Goal: Book appointment/travel/reservation

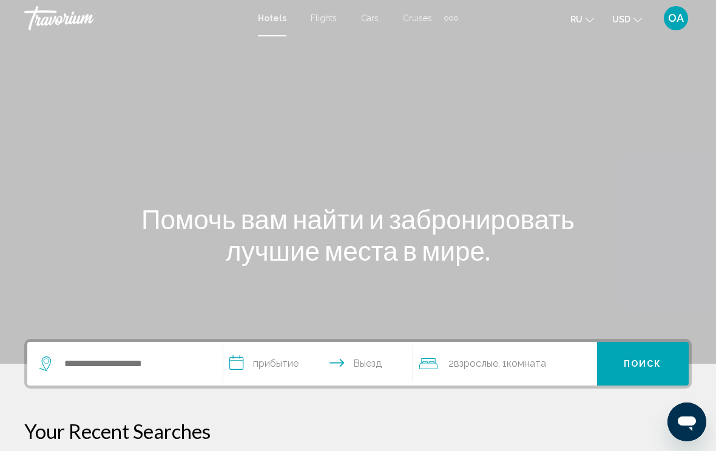
click at [456, 10] on div "Extra navigation items" at bounding box center [451, 18] width 14 height 18
click at [533, 50] on div "Main content" at bounding box center [358, 182] width 716 height 364
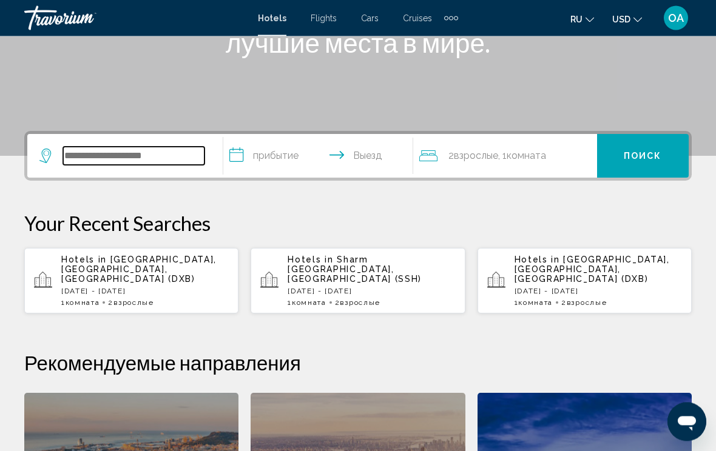
click at [123, 151] on input "Search widget" at bounding box center [133, 156] width 141 height 18
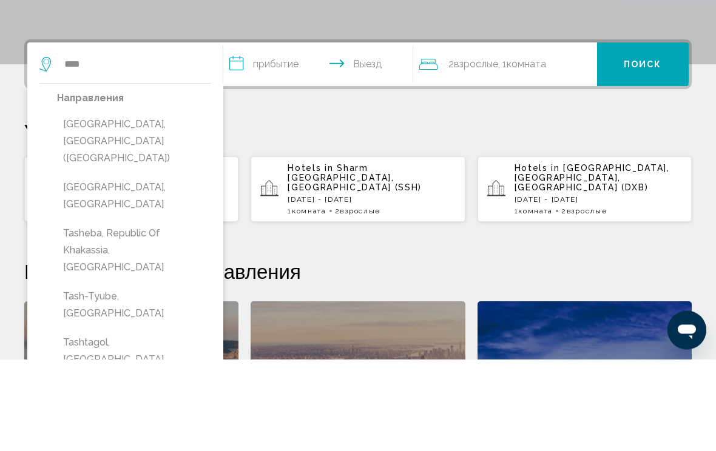
click at [180, 205] on button "[GEOGRAPHIC_DATA], [GEOGRAPHIC_DATA] ([GEOGRAPHIC_DATA])" at bounding box center [134, 233] width 154 height 57
type input "**********"
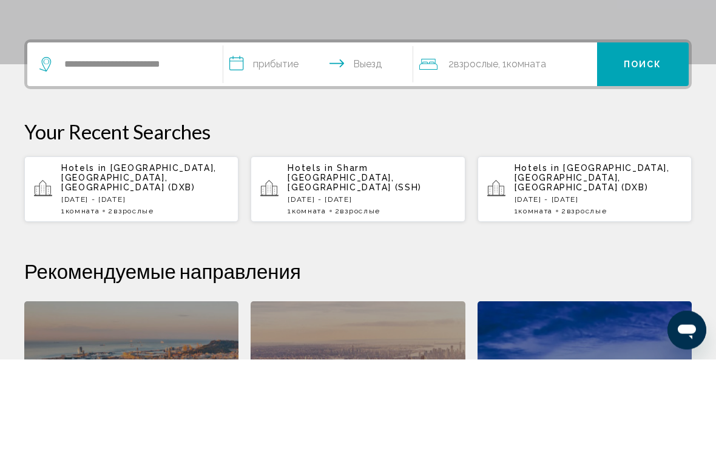
click at [315, 135] on input "**********" at bounding box center [320, 158] width 195 height 47
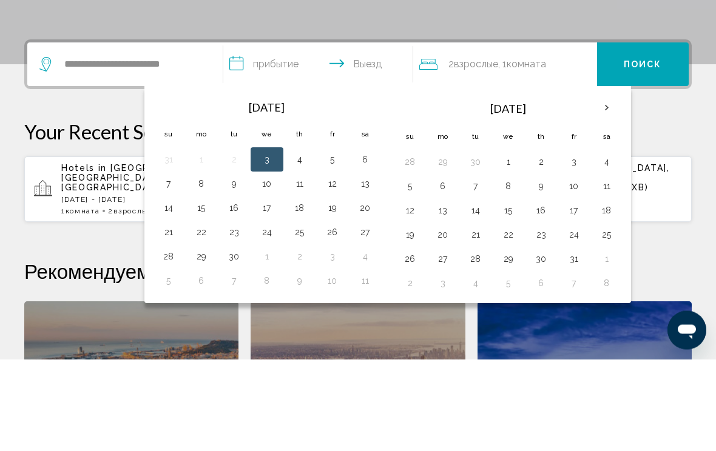
scroll to position [300, 0]
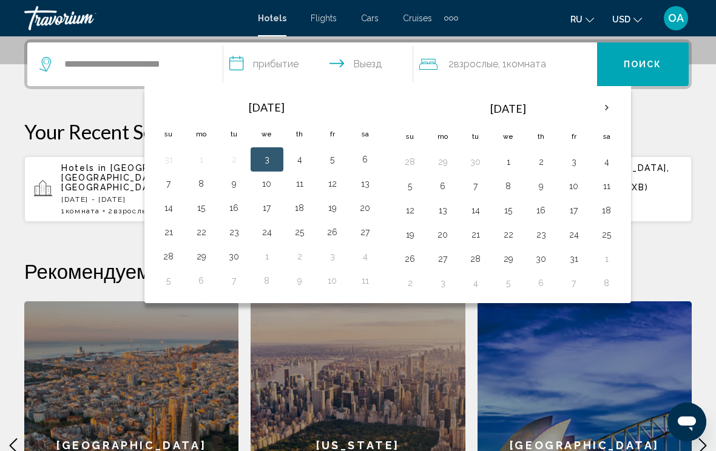
click at [575, 154] on button "3" at bounding box center [573, 161] width 19 height 17
click at [604, 155] on button "4" at bounding box center [606, 161] width 19 height 17
type input "**********"
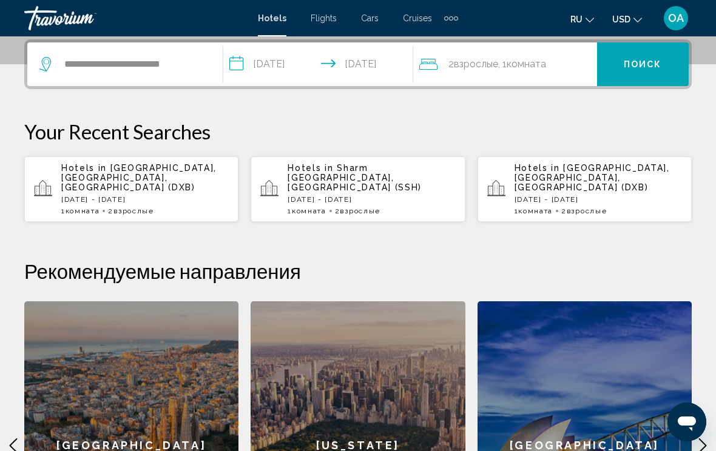
click at [514, 55] on div "2 Взрослый Взрослые , 1 Комната номера" at bounding box center [508, 64] width 178 height 44
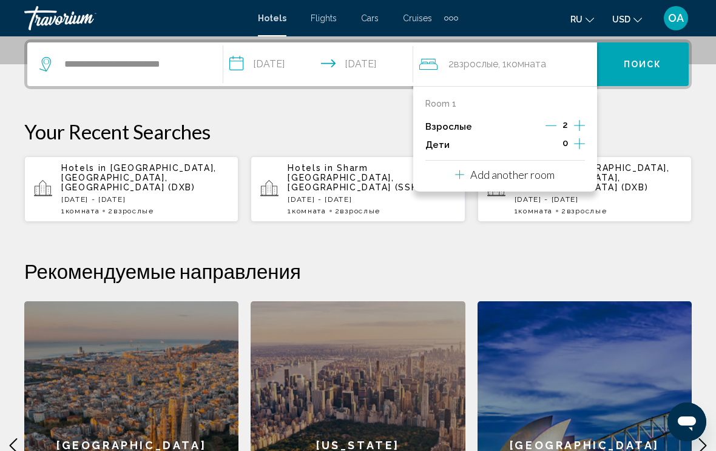
click at [579, 119] on icon "Increment adults" at bounding box center [579, 125] width 11 height 15
click at [583, 118] on icon "Increment adults" at bounding box center [579, 125] width 11 height 15
click at [577, 118] on icon "Increment adults" at bounding box center [579, 125] width 11 height 15
click at [584, 119] on icon "Increment adults" at bounding box center [579, 125] width 11 height 15
click at [581, 116] on div "Room 1 Взрослые 6 Дети 0" at bounding box center [505, 126] width 160 height 55
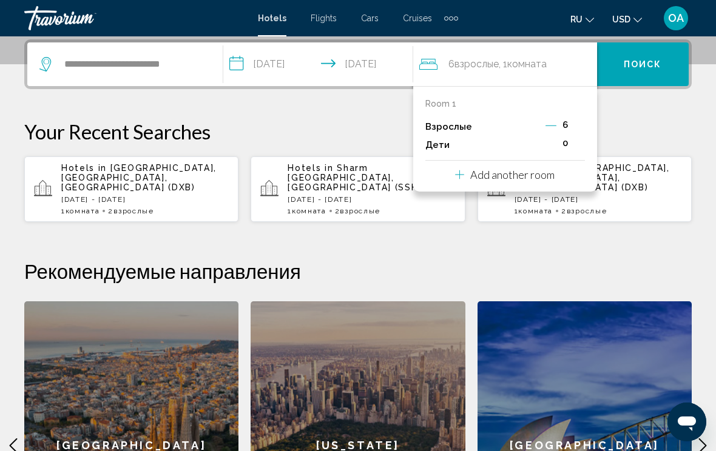
click at [582, 116] on div "Room 1 Взрослые 6 Дети 0" at bounding box center [505, 126] width 160 height 55
click at [582, 117] on div "Room 1 Взрослые 6 Дети 0" at bounding box center [505, 126] width 160 height 55
click at [577, 116] on div "Room 1 Взрослые 6 Дети 0" at bounding box center [505, 126] width 160 height 55
click at [652, 59] on span "Поиск" at bounding box center [643, 64] width 38 height 10
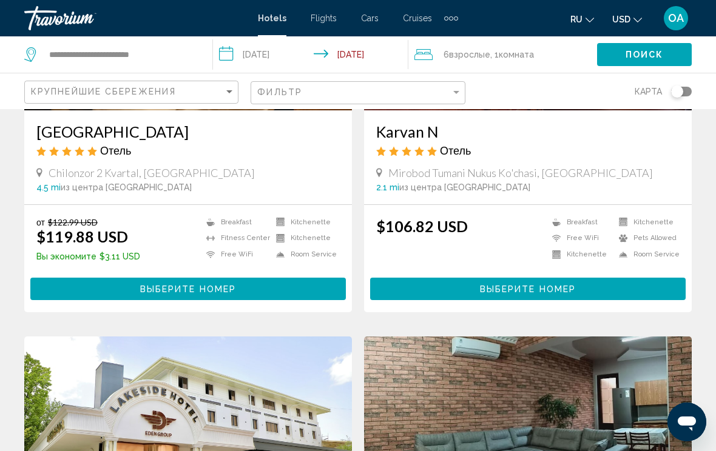
scroll to position [234, 0]
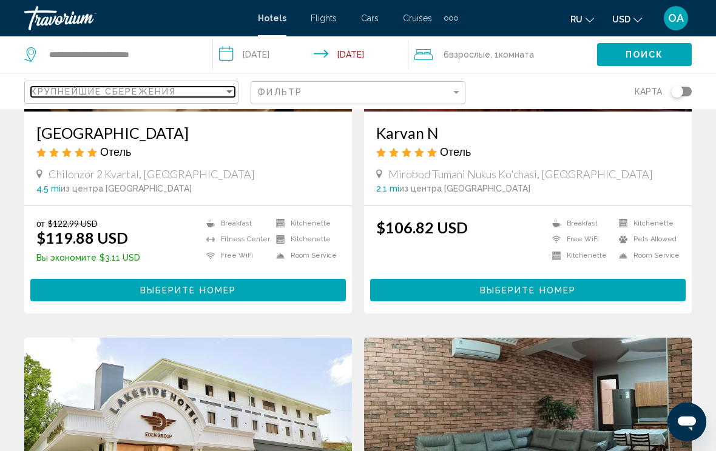
click at [213, 88] on div "Крупнейшие сбережения" at bounding box center [127, 92] width 193 height 10
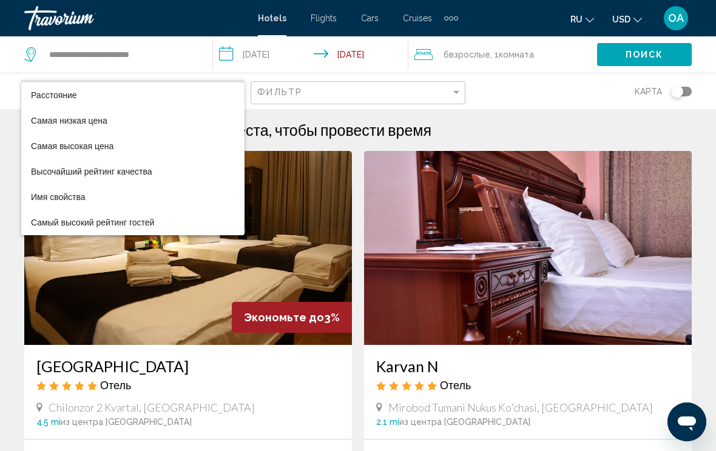
scroll to position [0, 0]
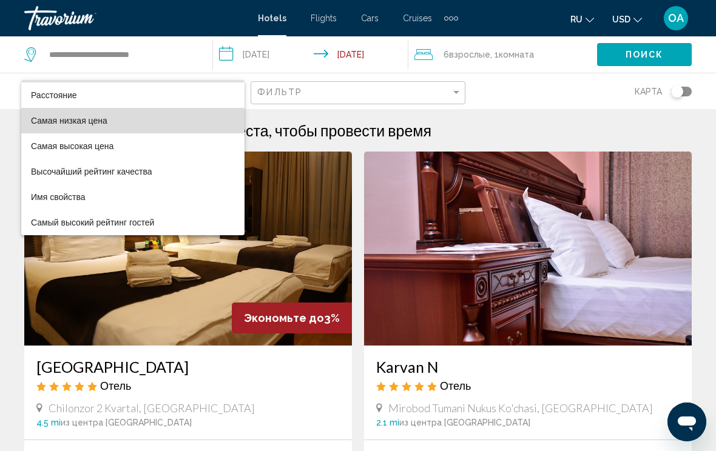
click at [136, 116] on span "Самая низкая цена" at bounding box center [133, 120] width 204 height 25
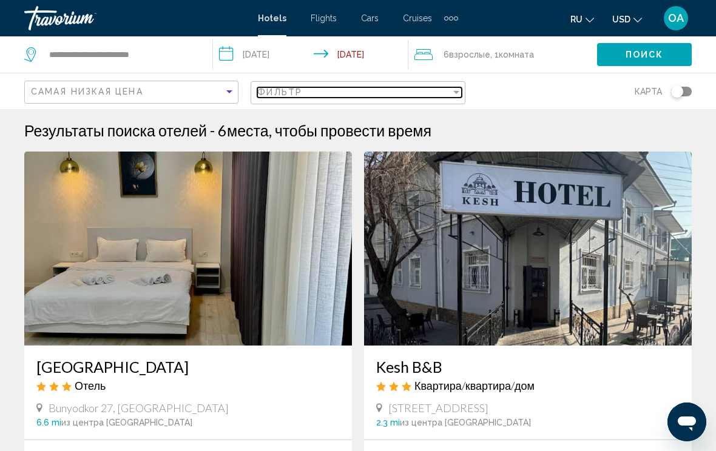
click at [343, 89] on div "Фильтр" at bounding box center [353, 92] width 193 height 10
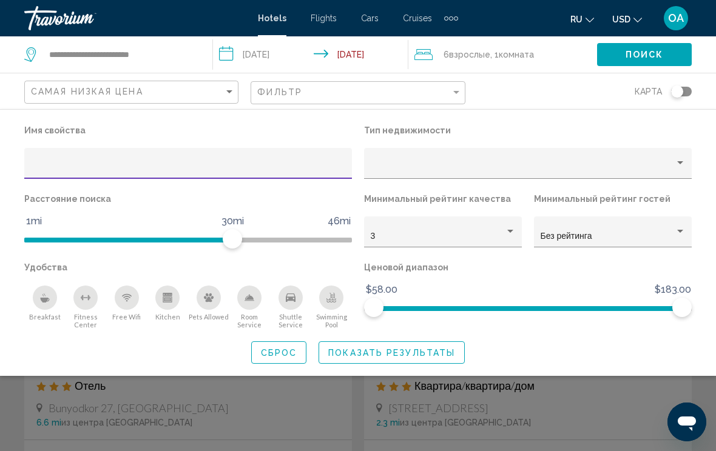
click at [441, 163] on div "Property type" at bounding box center [523, 168] width 304 height 10
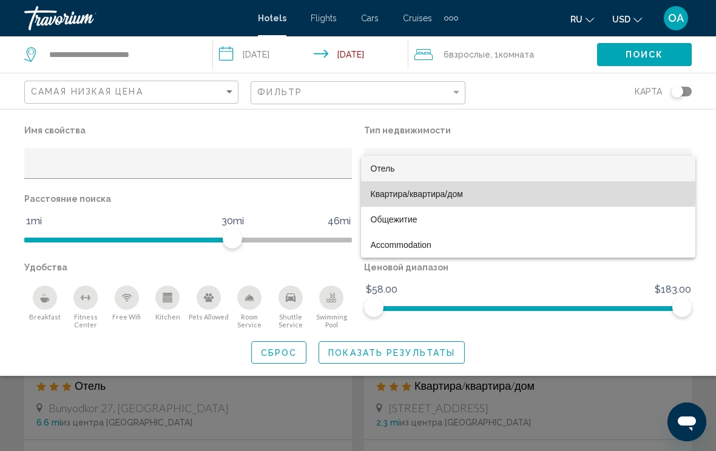
click at [458, 191] on span "Квартира/квартира/дом" at bounding box center [417, 194] width 92 height 10
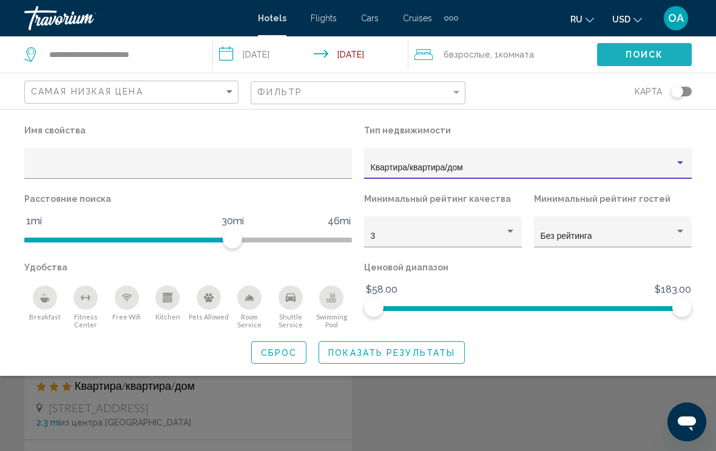
click at [650, 52] on span "Поиск" at bounding box center [644, 55] width 38 height 10
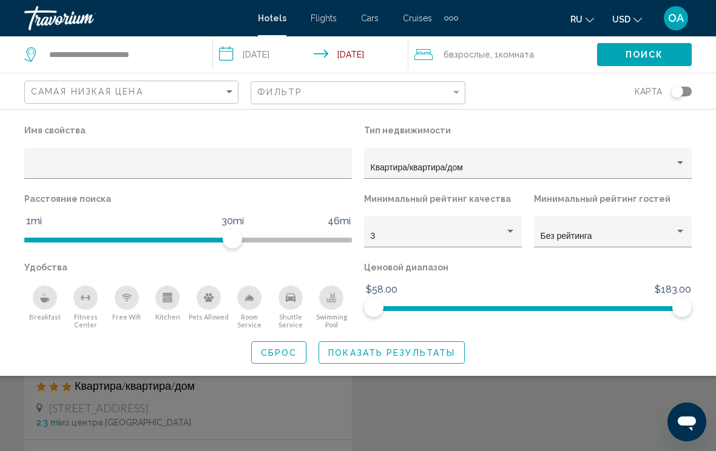
click at [633, 56] on span "Поиск" at bounding box center [644, 55] width 38 height 10
click at [640, 53] on span "Поиск" at bounding box center [644, 55] width 38 height 10
click at [640, 50] on span "Поиск" at bounding box center [644, 55] width 38 height 10
click at [645, 44] on button "Поиск" at bounding box center [644, 54] width 95 height 22
click at [573, 55] on div "6 Взрослый Взрослые , 1 Комната номера" at bounding box center [505, 54] width 183 height 17
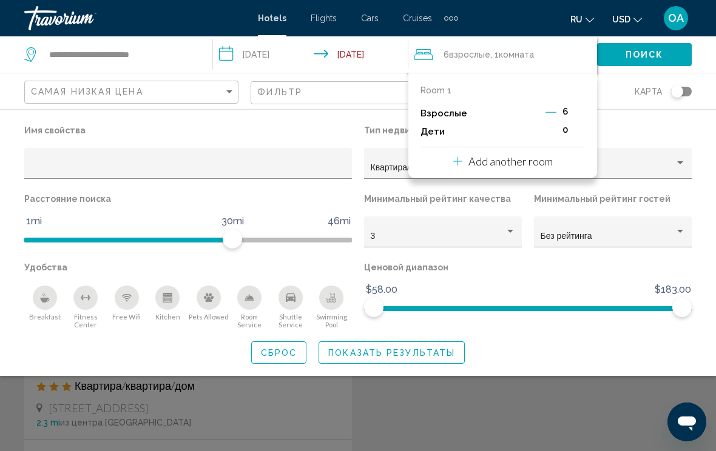
click at [647, 45] on button "Поиск" at bounding box center [644, 54] width 95 height 22
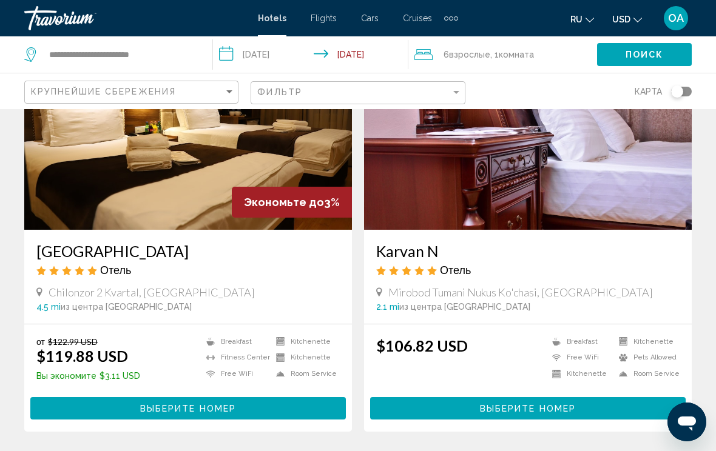
scroll to position [111, 0]
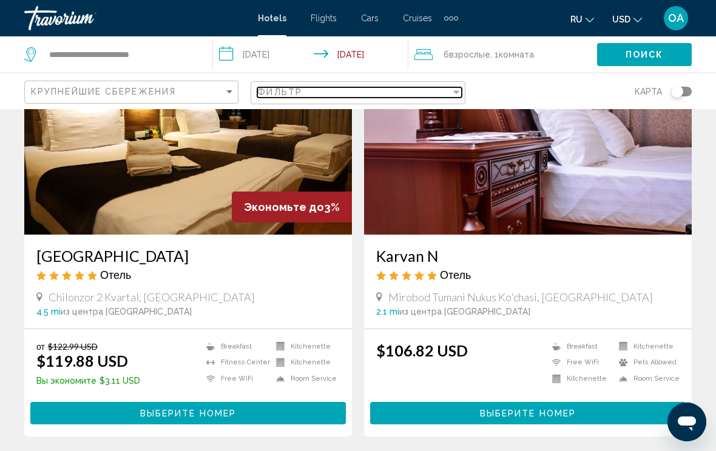
click at [441, 90] on div "Фильтр" at bounding box center [353, 92] width 193 height 10
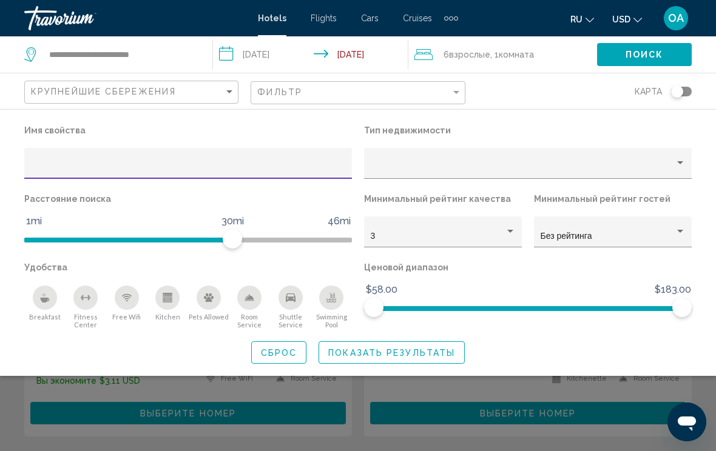
click at [681, 164] on div "Property type" at bounding box center [680, 162] width 6 height 3
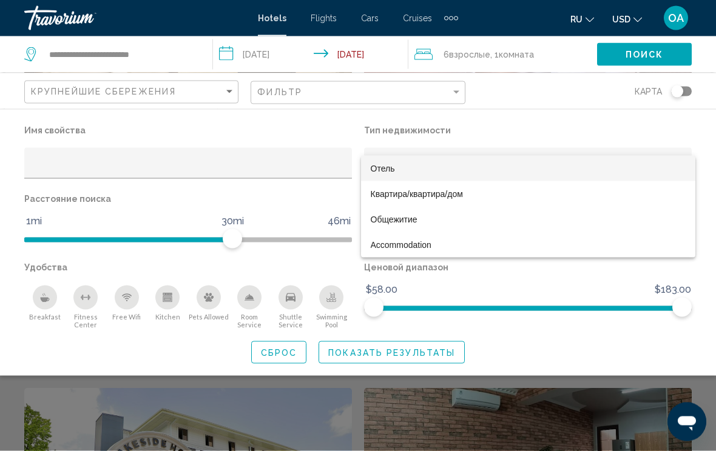
scroll to position [190, 0]
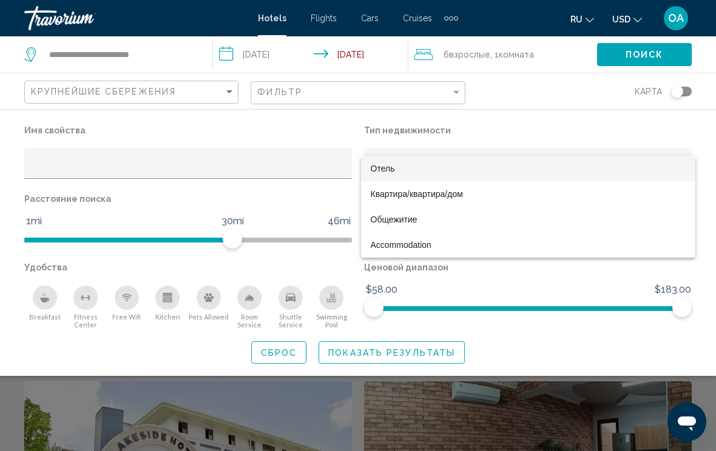
click at [132, 167] on div at bounding box center [358, 225] width 716 height 451
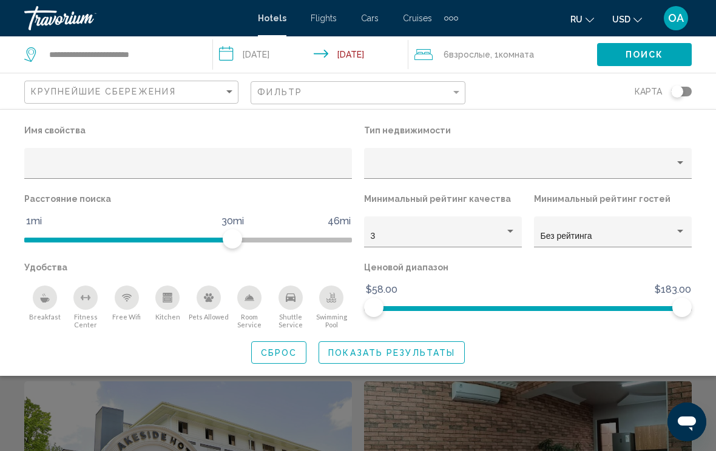
click at [684, 229] on div "Hotel Filters" at bounding box center [680, 232] width 11 height 10
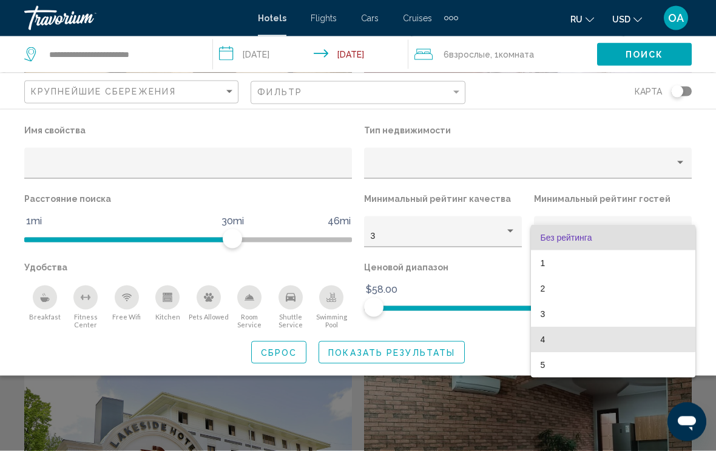
scroll to position [218, 0]
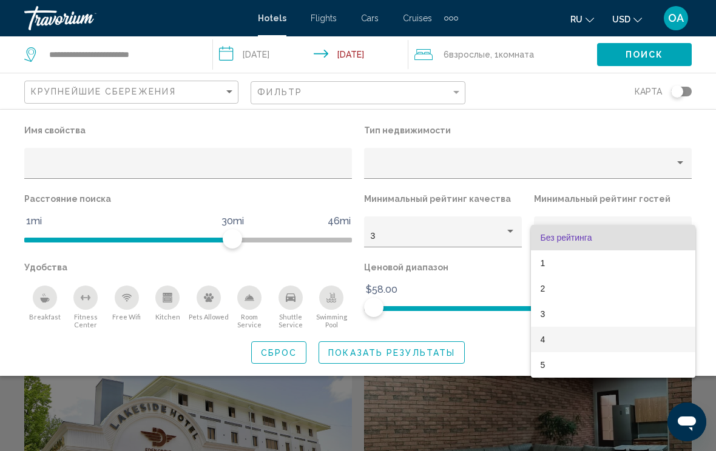
click at [550, 333] on span "4" at bounding box center [612, 339] width 145 height 25
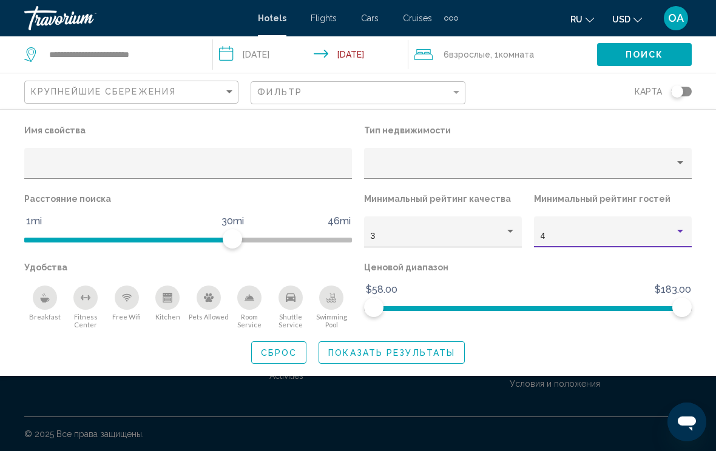
click at [682, 161] on div "Property type" at bounding box center [680, 163] width 11 height 10
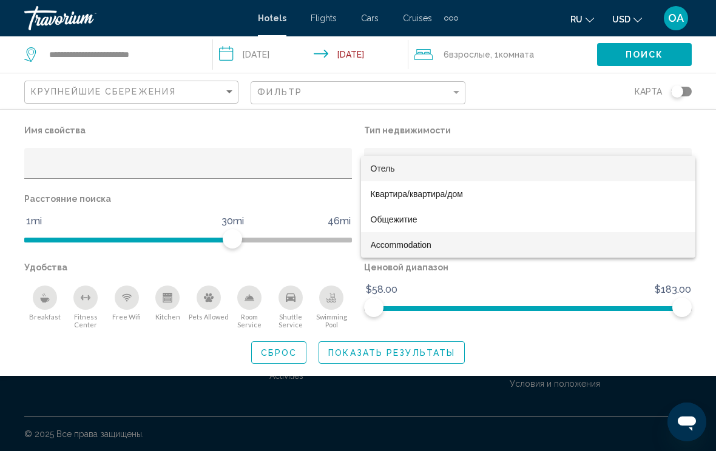
click at [421, 241] on span "Accommodation" at bounding box center [401, 245] width 61 height 10
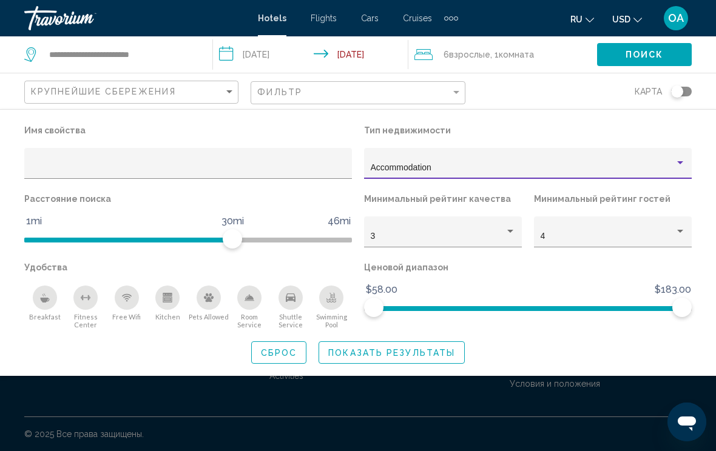
click at [656, 50] on span "Поиск" at bounding box center [644, 55] width 38 height 10
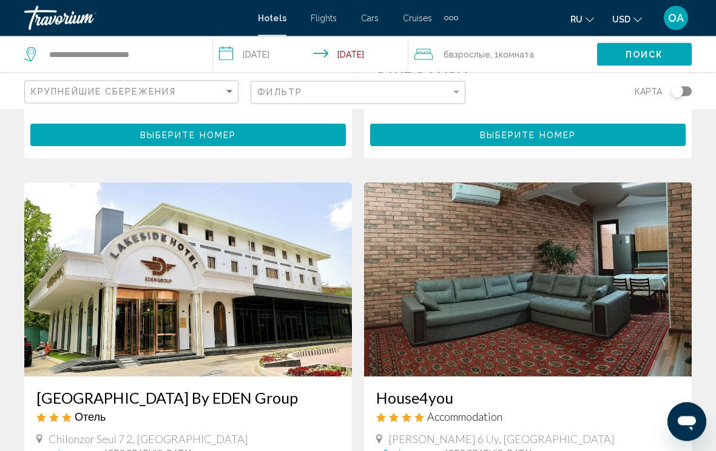
scroll to position [379, 0]
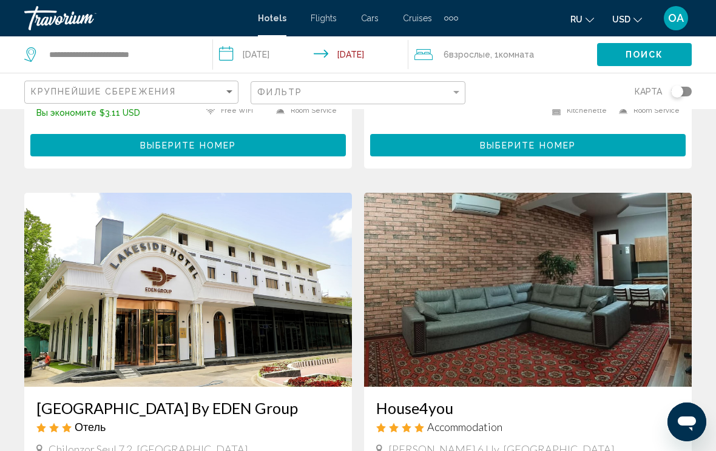
click at [435, 52] on div "6 Взрослый Взрослые , 1 Комната номера" at bounding box center [505, 54] width 183 height 17
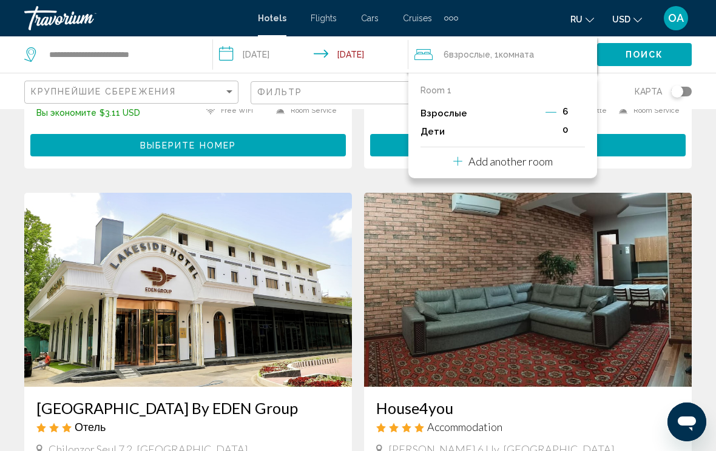
click at [240, 20] on link "Travorium" at bounding box center [134, 18] width 221 height 24
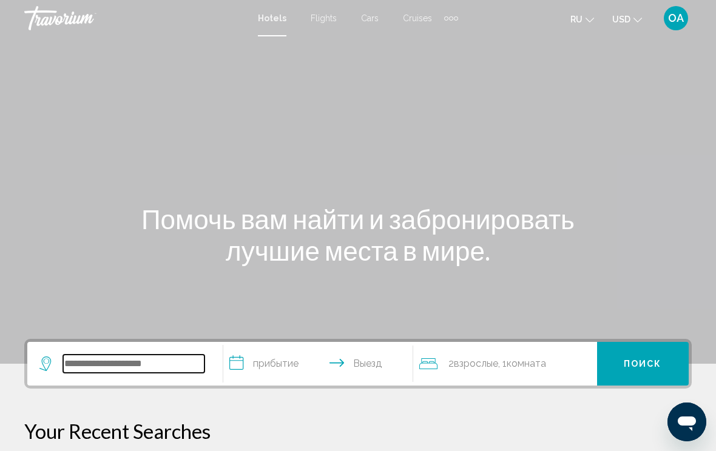
click at [156, 355] on input "Search widget" at bounding box center [133, 364] width 141 height 18
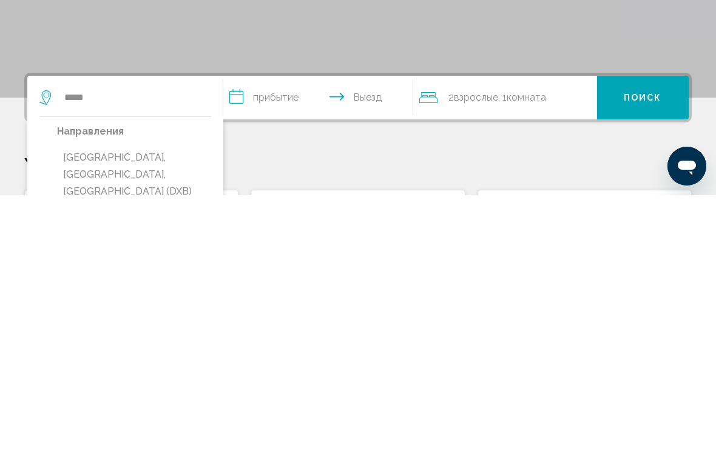
click at [170, 402] on button "[GEOGRAPHIC_DATA], [GEOGRAPHIC_DATA], [GEOGRAPHIC_DATA] (DXB)" at bounding box center [134, 430] width 154 height 57
type input "**********"
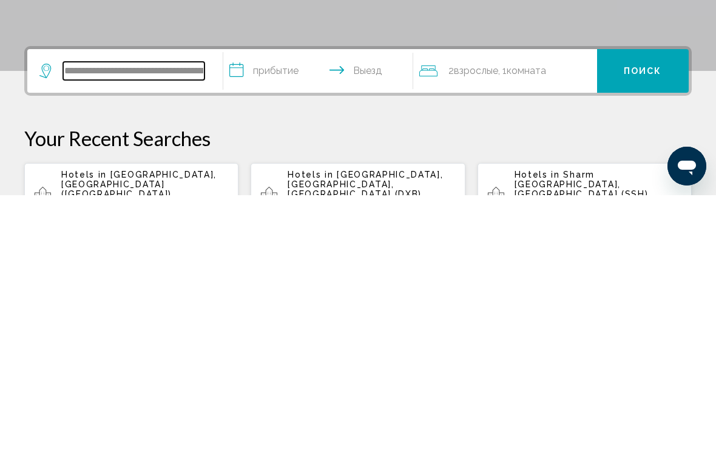
scroll to position [44, 0]
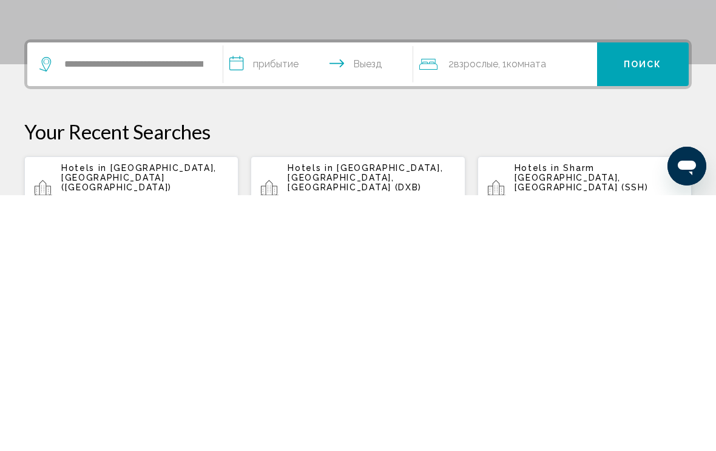
click at [306, 298] on input "**********" at bounding box center [320, 321] width 195 height 47
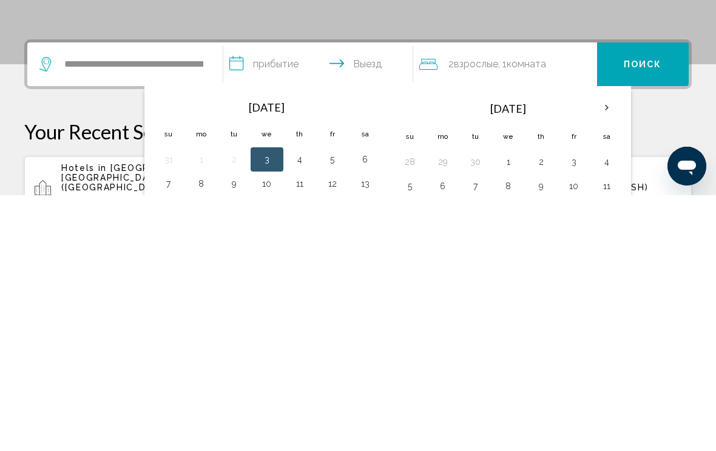
scroll to position [300, 0]
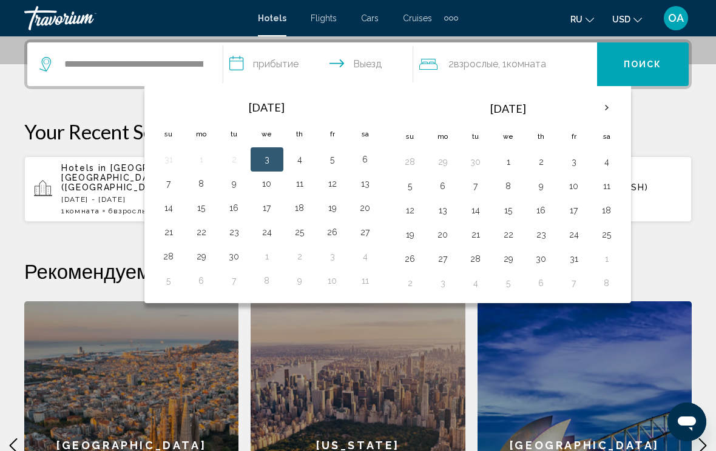
click at [337, 154] on button "5" at bounding box center [332, 159] width 19 height 17
click at [300, 178] on button "11" at bounding box center [299, 183] width 19 height 17
type input "**********"
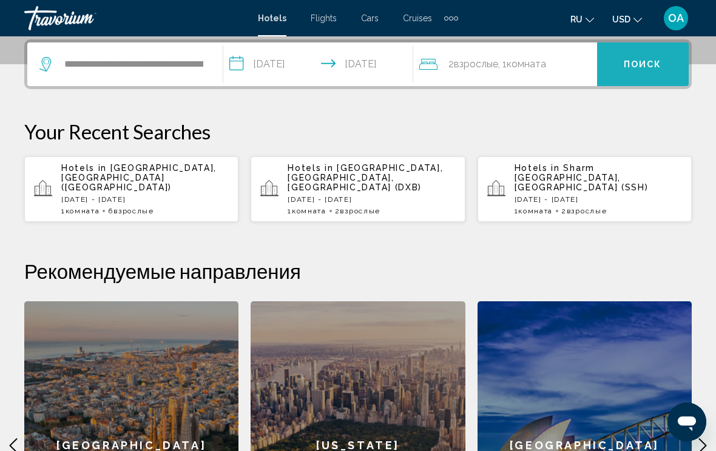
click at [646, 60] on span "Поиск" at bounding box center [643, 65] width 38 height 10
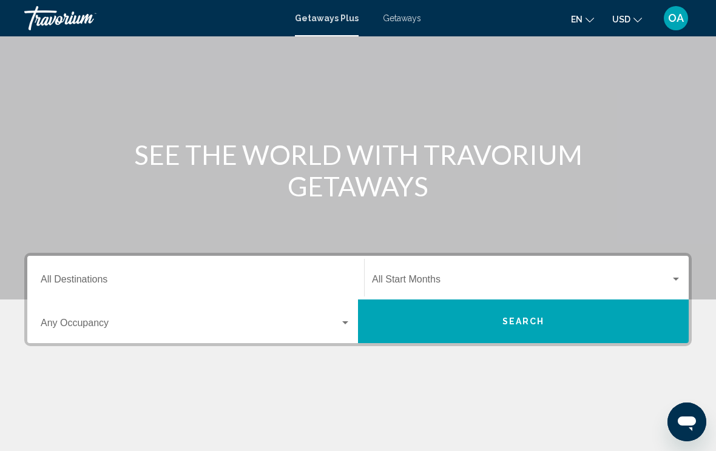
click at [148, 277] on input "Destination All Destinations" at bounding box center [196, 282] width 310 height 11
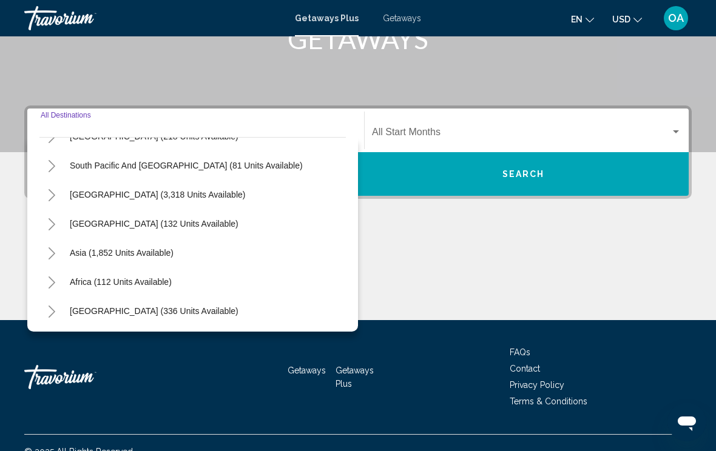
scroll to position [197, 0]
click at [186, 245] on div "Asia (1,852 units available)" at bounding box center [192, 252] width 306 height 29
click at [163, 250] on span "Asia (1,852 units available)" at bounding box center [122, 253] width 104 height 10
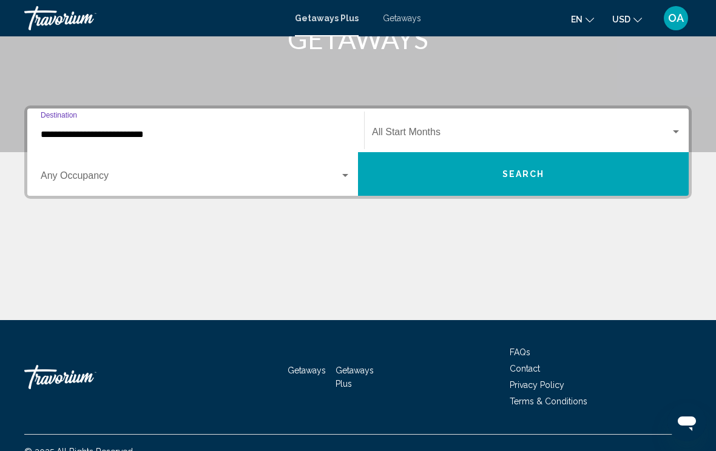
click at [226, 132] on input "**********" at bounding box center [196, 134] width 310 height 11
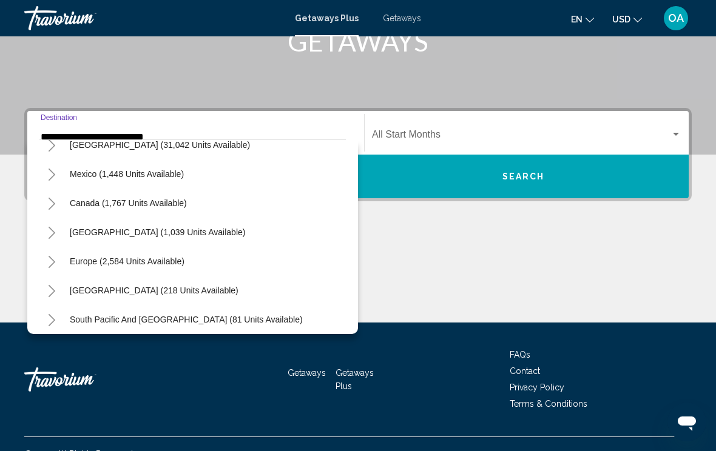
scroll to position [47, 0]
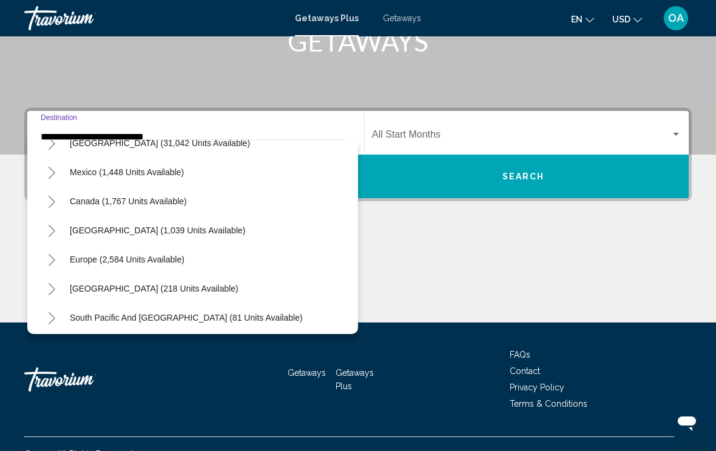
click at [187, 250] on button "Europe (2,584 units available)" at bounding box center [127, 260] width 127 height 28
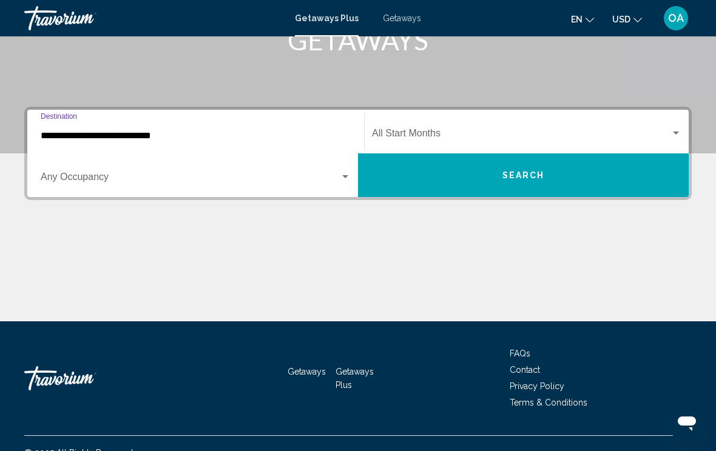
scroll to position [211, 0]
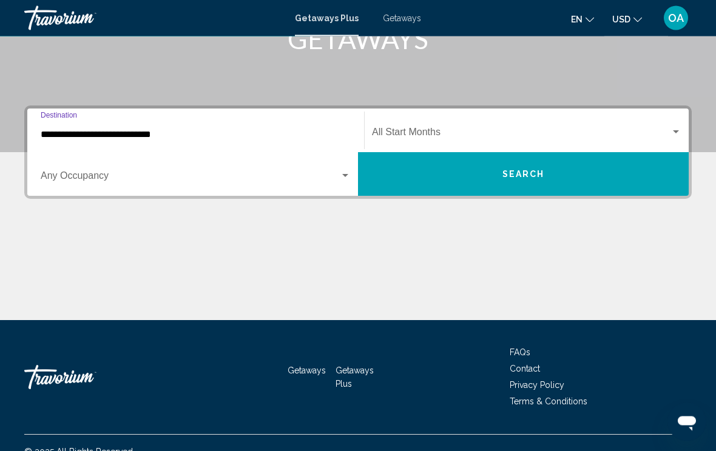
click at [189, 133] on input "**********" at bounding box center [196, 135] width 310 height 11
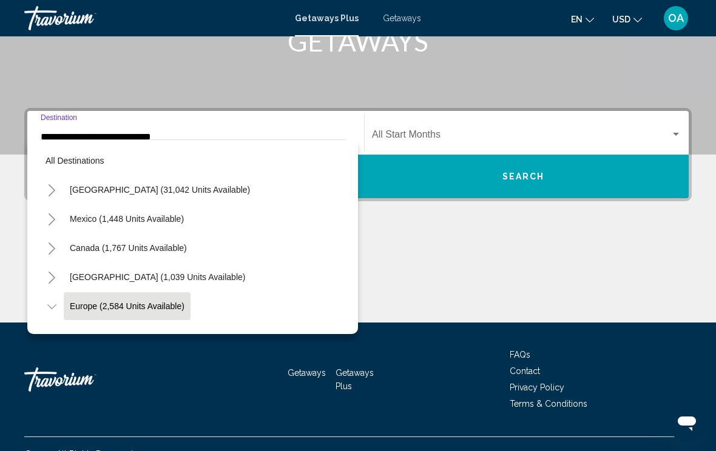
scroll to position [0, 0]
click at [174, 272] on span "Caribbean & Atlantic Islands (1,039 units available)" at bounding box center [157, 277] width 175 height 10
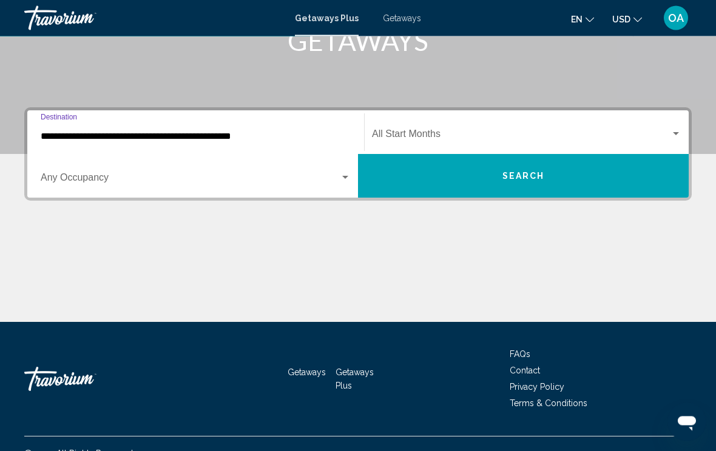
scroll to position [211, 0]
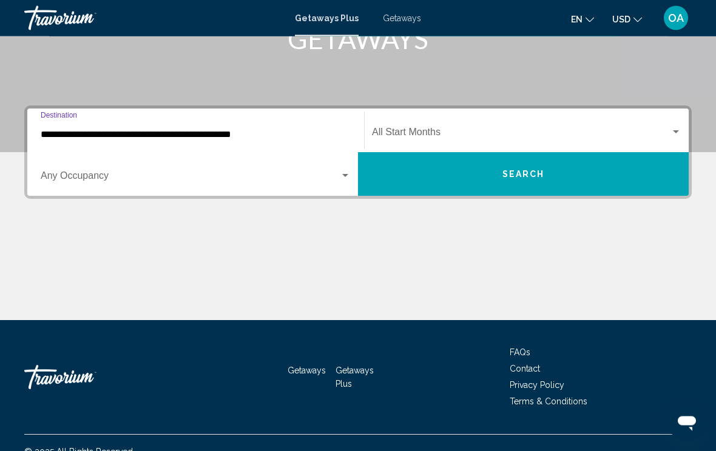
click at [240, 132] on input "**********" at bounding box center [196, 135] width 310 height 11
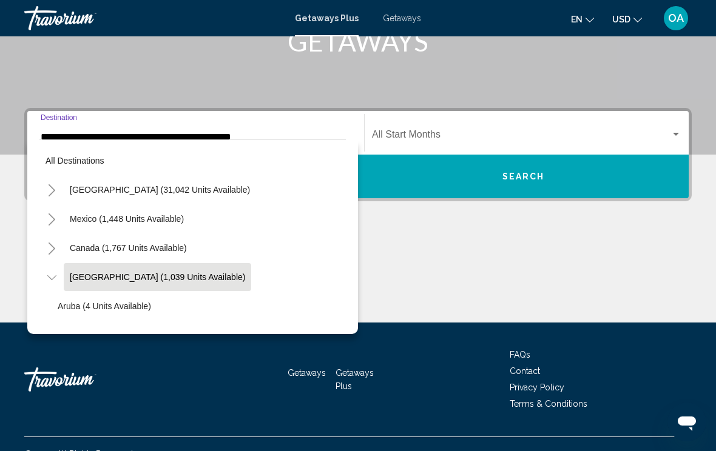
scroll to position [0, 0]
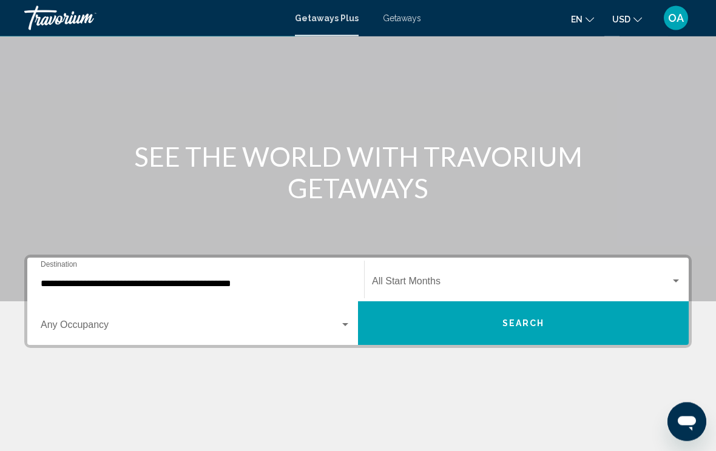
scroll to position [209, 0]
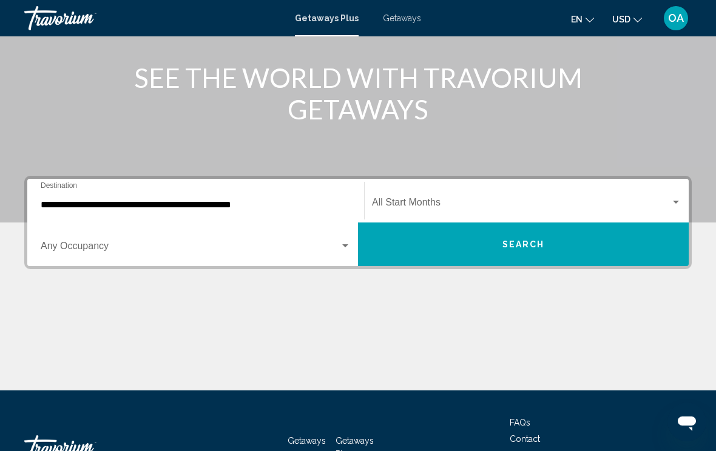
click at [246, 210] on input "**********" at bounding box center [196, 205] width 310 height 11
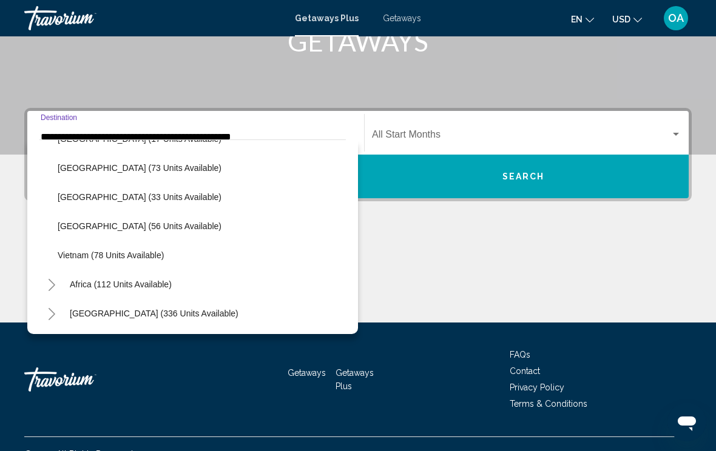
scroll to position [212, 0]
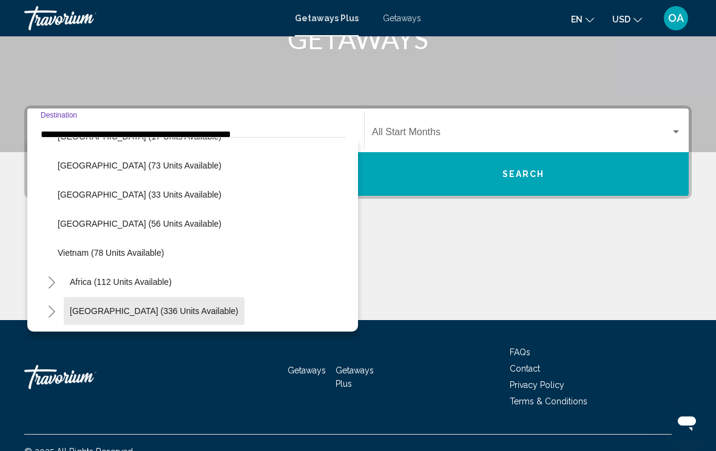
click at [158, 313] on span "Middle East (336 units available)" at bounding box center [154, 311] width 169 height 10
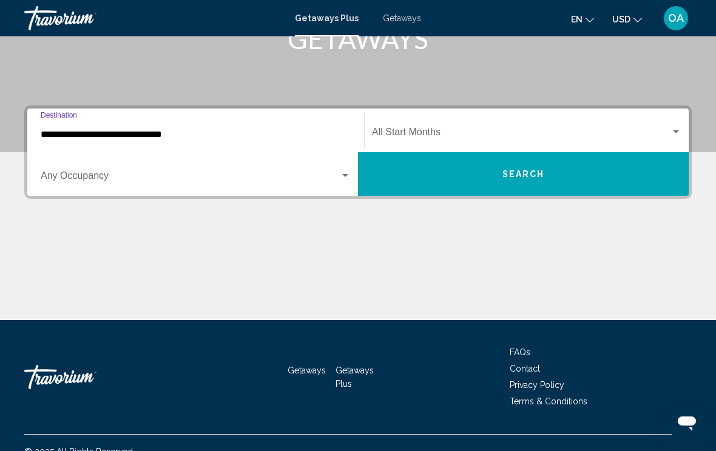
click at [223, 136] on input "**********" at bounding box center [196, 134] width 310 height 11
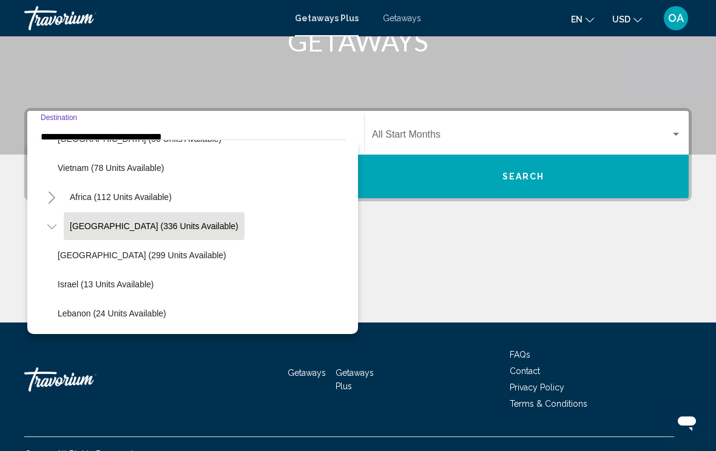
scroll to position [1303, 0]
click at [154, 251] on span "Egypt (299 units available)" at bounding box center [142, 256] width 169 height 10
type input "**********"
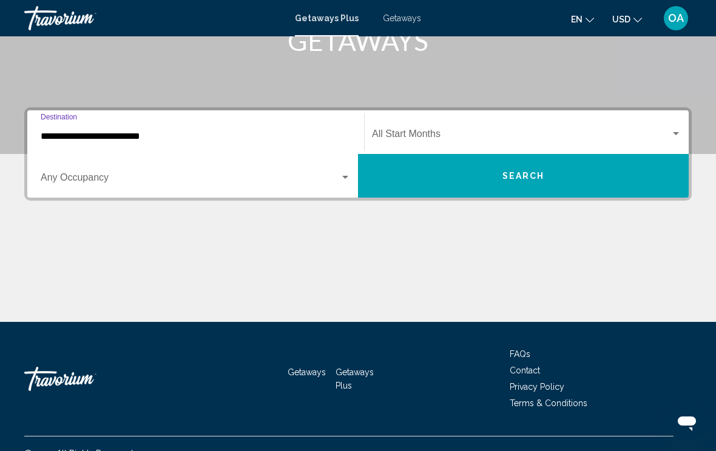
scroll to position [211, 0]
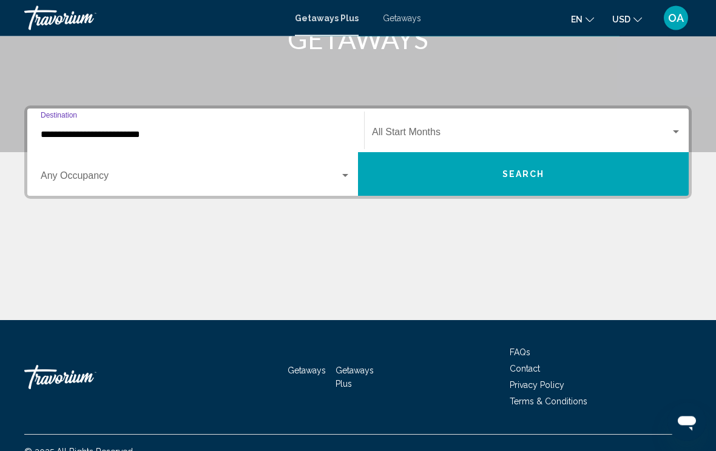
click at [227, 130] on input "**********" at bounding box center [196, 135] width 310 height 11
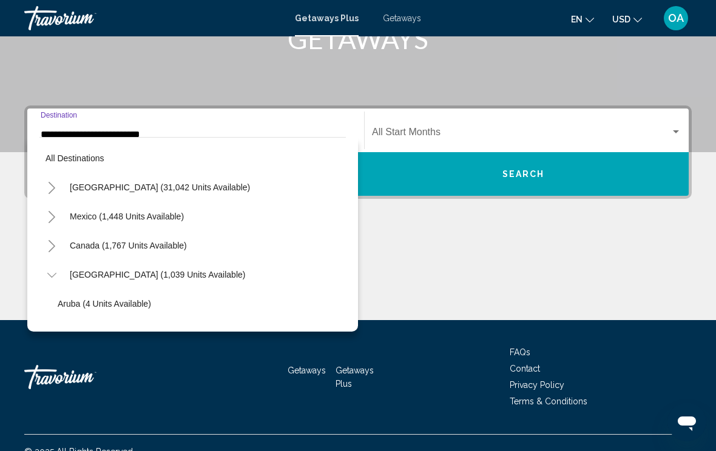
scroll to position [1303, 0]
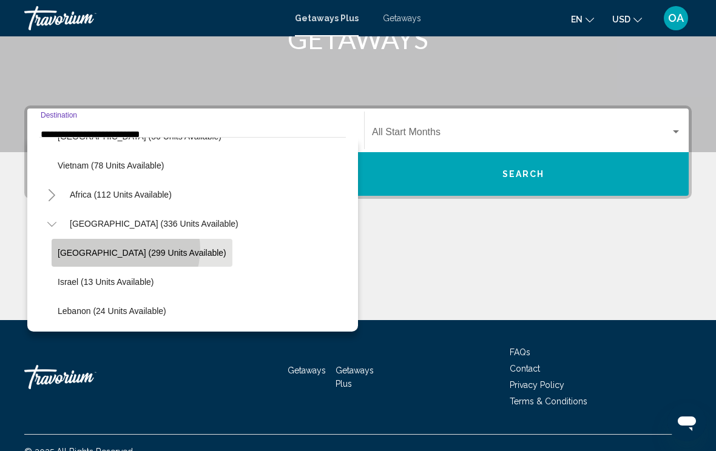
click at [126, 249] on span "Egypt (299 units available)" at bounding box center [142, 253] width 169 height 10
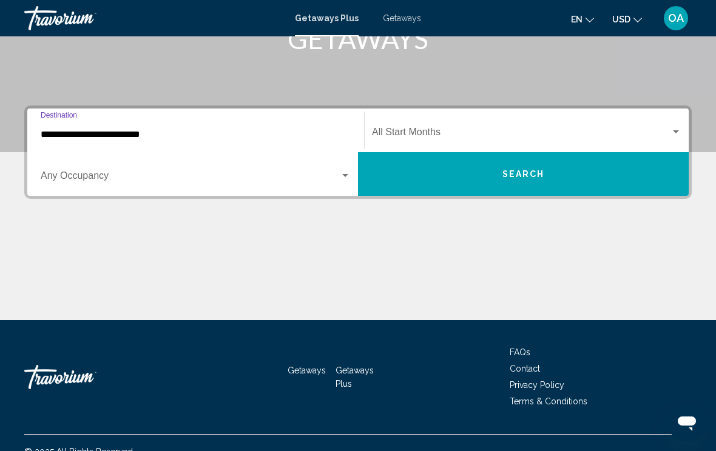
click at [132, 173] on span "Search widget" at bounding box center [190, 178] width 299 height 11
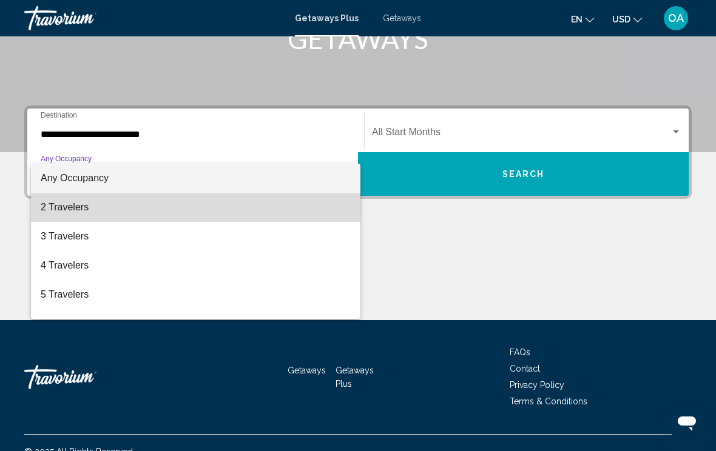
click at [75, 210] on span "2 Travelers" at bounding box center [196, 207] width 310 height 29
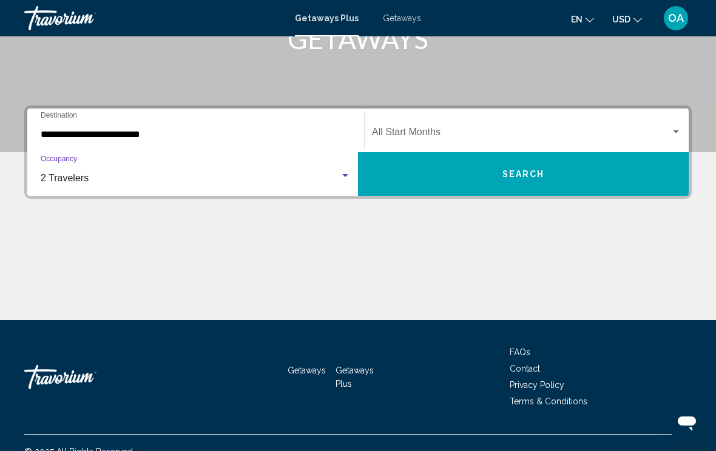
click at [497, 120] on div "Start Month All Start Months" at bounding box center [526, 131] width 309 height 38
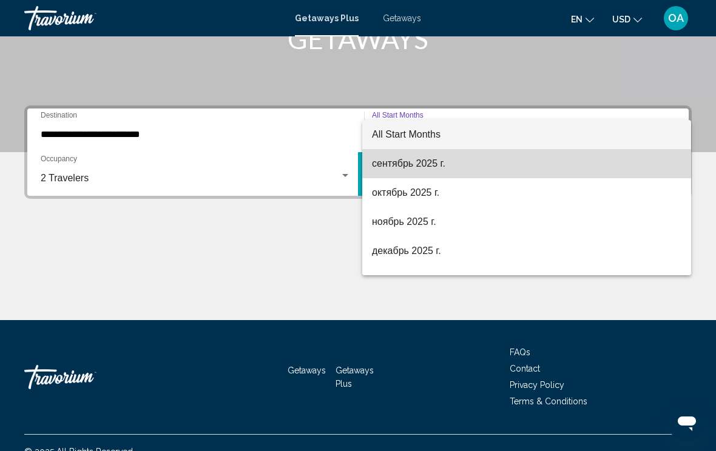
click at [440, 160] on span "сентябрь 2025 г." at bounding box center [526, 163] width 309 height 29
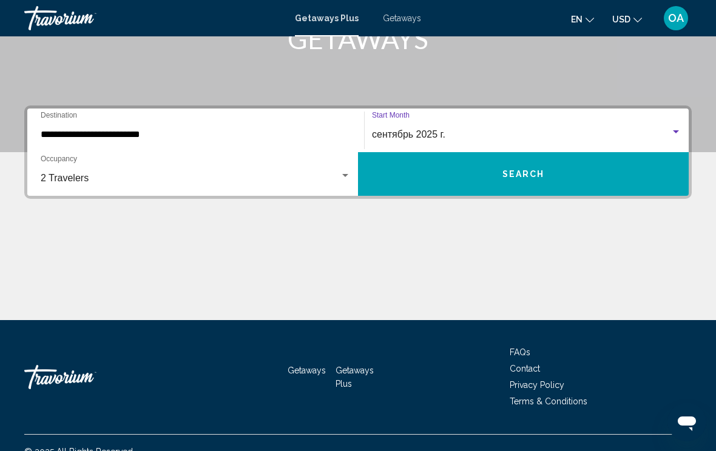
click at [530, 172] on span "Search" at bounding box center [523, 175] width 42 height 10
